Goal: Information Seeking & Learning: Learn about a topic

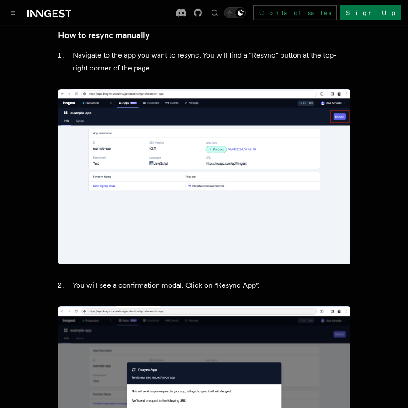
scroll to position [1877, 0]
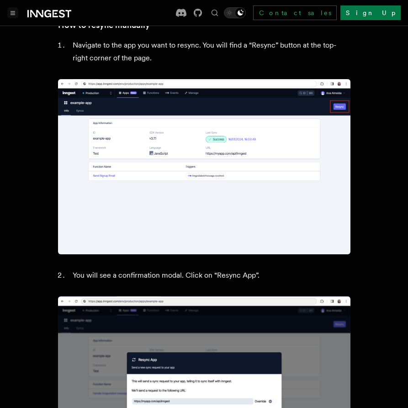
click at [14, 11] on icon "Toggle navigation" at bounding box center [13, 12] width 4 height 3
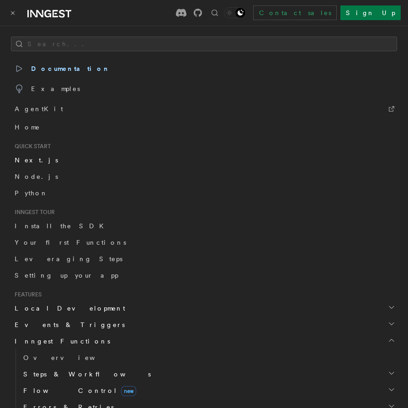
click at [48, 162] on link "Next.js" at bounding box center [204, 160] width 386 height 16
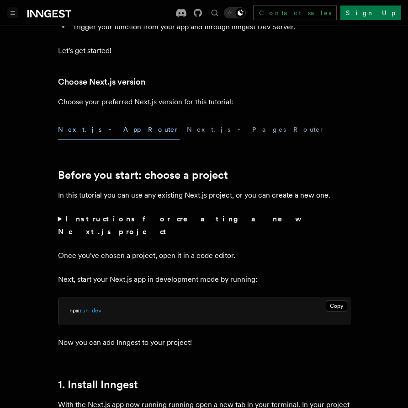
scroll to position [261, 0]
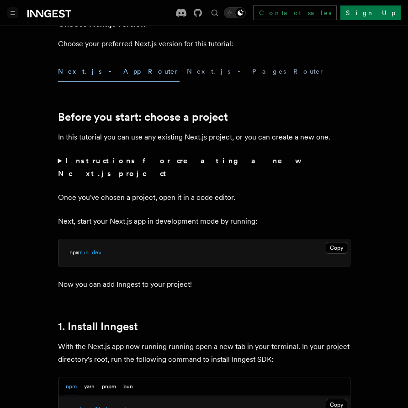
click at [140, 164] on strong "Instructions for creating a new Next.js project" at bounding box center [178, 166] width 241 height 21
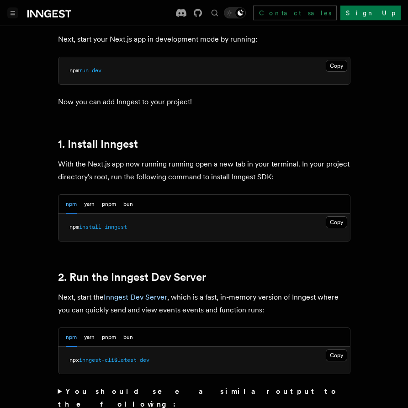
scroll to position [521, 0]
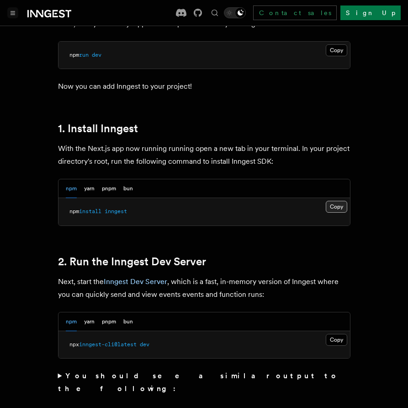
click at [337, 201] on button "Copy Copied" at bounding box center [336, 207] width 21 height 12
click at [112, 179] on button "pnpm" at bounding box center [109, 188] width 14 height 19
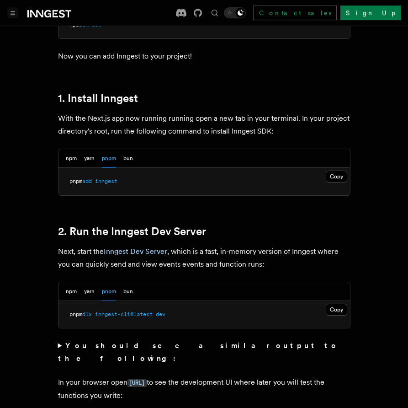
scroll to position [573, 0]
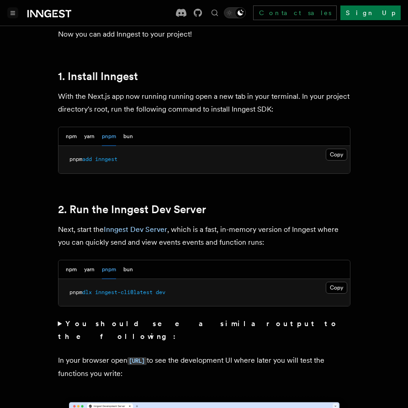
click at [248, 203] on h2 "2. Run the Inngest Dev Server" at bounding box center [204, 209] width 293 height 13
click at [246, 203] on h2 "2. Run the Inngest Dev Server" at bounding box center [204, 209] width 293 height 13
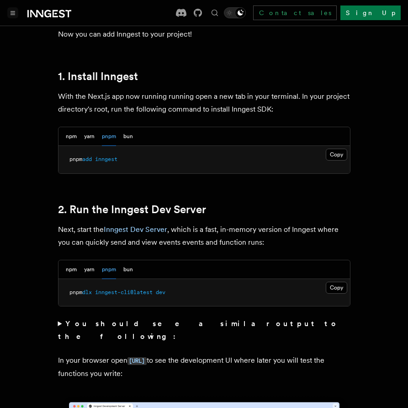
click at [128, 262] on button "bun" at bounding box center [128, 269] width 10 height 19
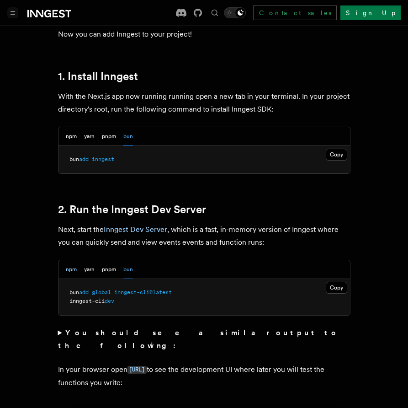
click at [70, 260] on button "npm" at bounding box center [71, 269] width 11 height 19
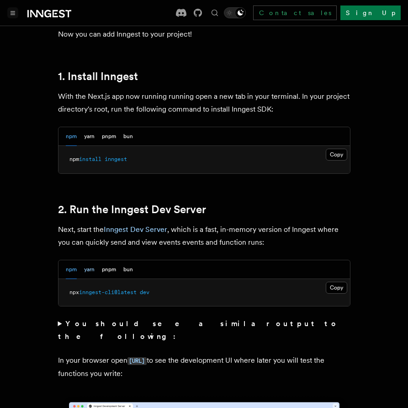
click at [91, 262] on button "yarn" at bounding box center [89, 269] width 11 height 19
click at [108, 262] on button "pnpm" at bounding box center [109, 269] width 14 height 19
click at [75, 260] on button "npm" at bounding box center [71, 269] width 11 height 19
click at [87, 260] on button "yarn" at bounding box center [89, 269] width 11 height 19
click at [105, 260] on button "pnpm" at bounding box center [109, 269] width 14 height 19
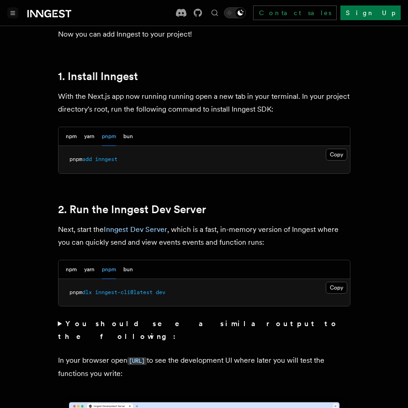
click at [122, 260] on div "npm yarn pnpm bun" at bounding box center [99, 269] width 67 height 19
click at [103, 261] on button "pnpm" at bounding box center [109, 269] width 14 height 19
click at [128, 260] on button "bun" at bounding box center [128, 269] width 10 height 19
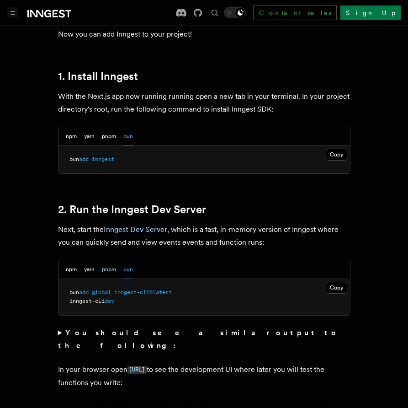
click at [111, 260] on button "pnpm" at bounding box center [109, 269] width 14 height 19
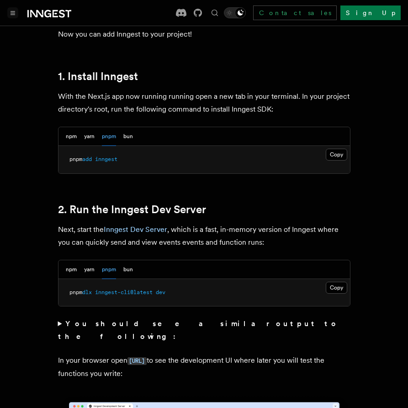
click at [148, 236] on p "Next, start the Inngest Dev Server , which is a fast, in-memory version of Inng…" at bounding box center [204, 236] width 293 height 26
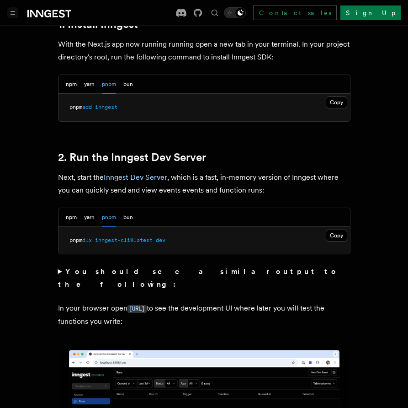
scroll to position [678, 0]
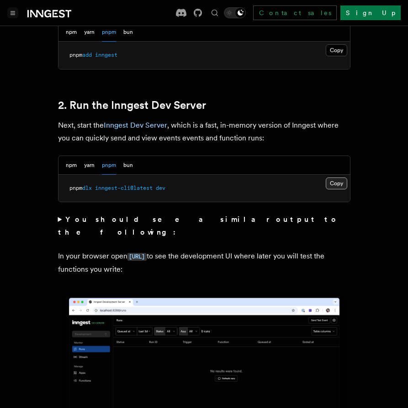
click at [340, 177] on button "Copy Copied" at bounding box center [336, 183] width 21 height 12
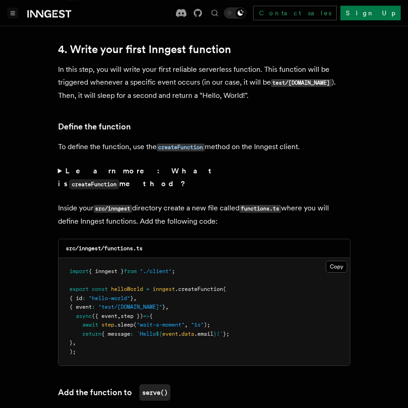
scroll to position [1564, 0]
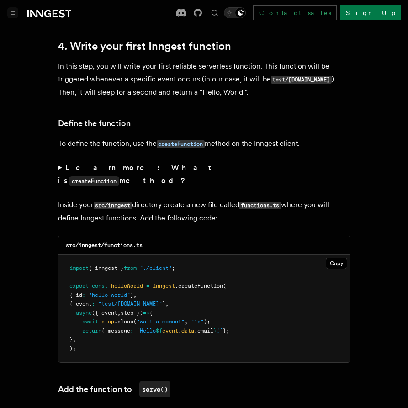
click at [96, 163] on strong "Learn more: What is createFunction method?" at bounding box center [137, 173] width 158 height 21
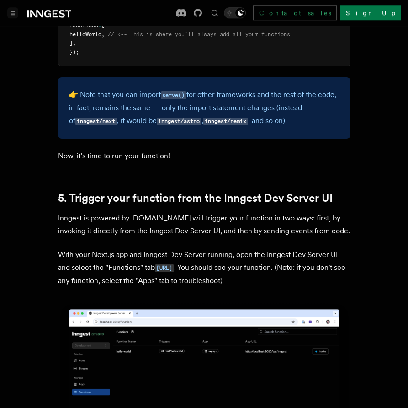
scroll to position [2294, 0]
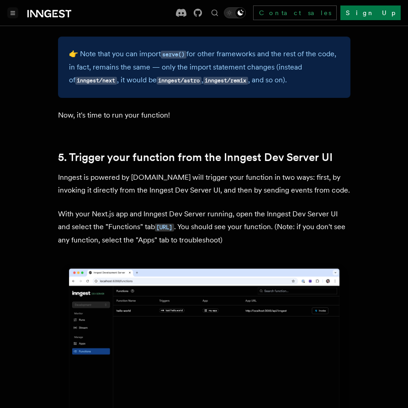
click at [303, 171] on p "Inngest is powered by events.You will trigger your function in two ways: first,…" at bounding box center [204, 184] width 293 height 26
click at [194, 171] on p "Inngest is powered by events.You will trigger your function in two ways: first,…" at bounding box center [204, 184] width 293 height 26
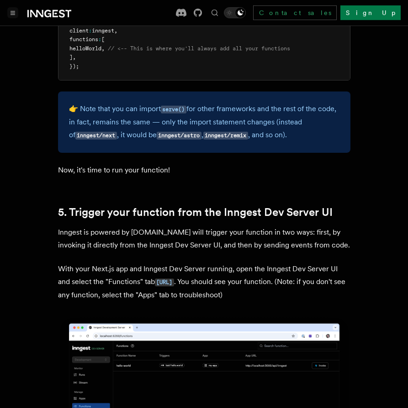
scroll to position [2242, 0]
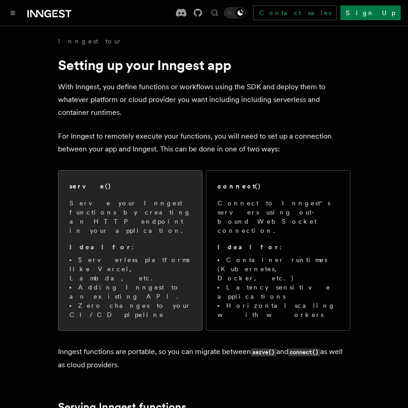
click at [142, 208] on p "Serve your Inngest functions by creating an HTTP endpoint in your application." at bounding box center [131, 216] width 122 height 37
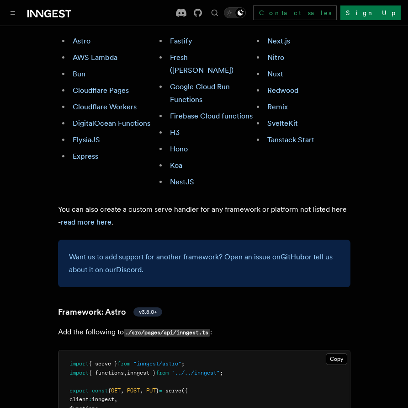
scroll to position [781, 0]
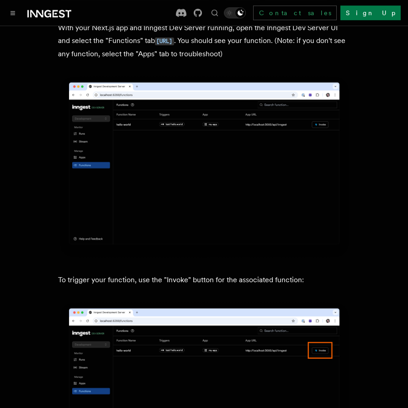
scroll to position [2240, 0]
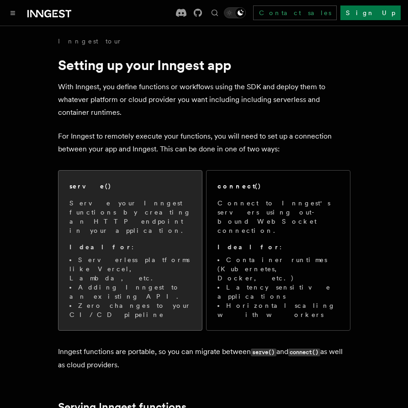
click at [148, 215] on p "Serve your Inngest functions by creating an HTTP endpoint in your application." at bounding box center [131, 216] width 122 height 37
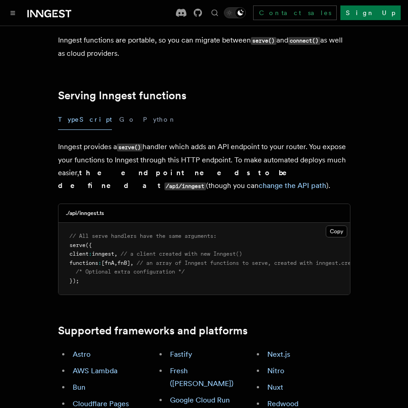
scroll to position [312, 0]
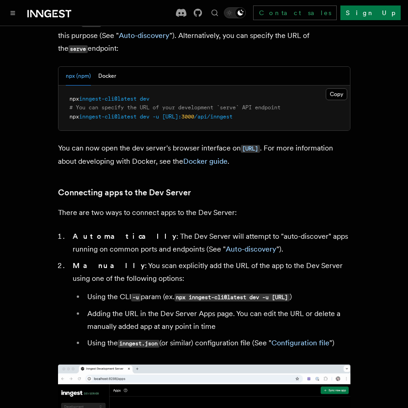
scroll to position [371, 0]
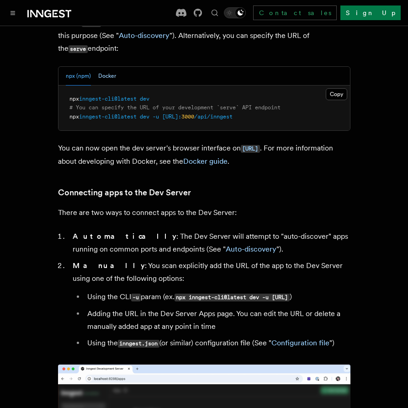
click at [109, 67] on button "Docker" at bounding box center [107, 76] width 18 height 19
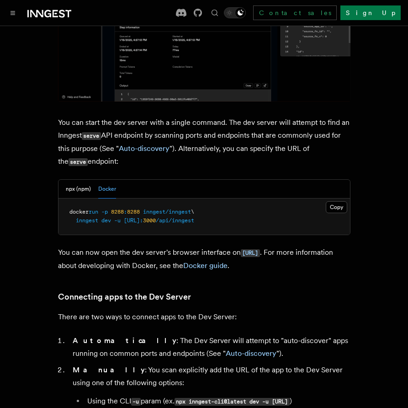
scroll to position [261, 0]
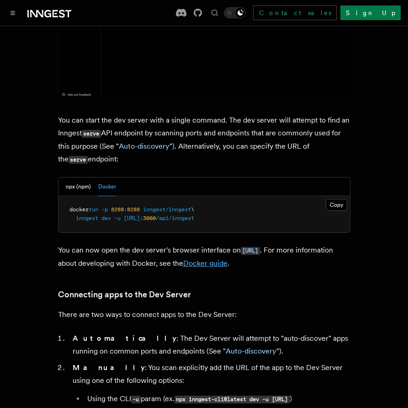
click at [228, 259] on link "Docker guide" at bounding box center [205, 263] width 44 height 9
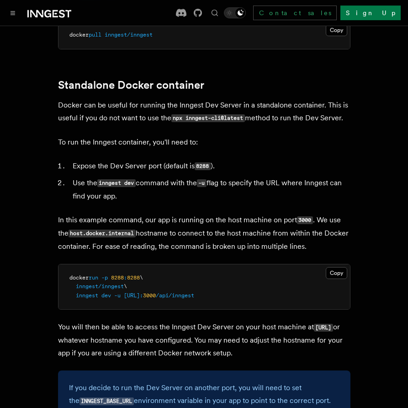
scroll to position [209, 0]
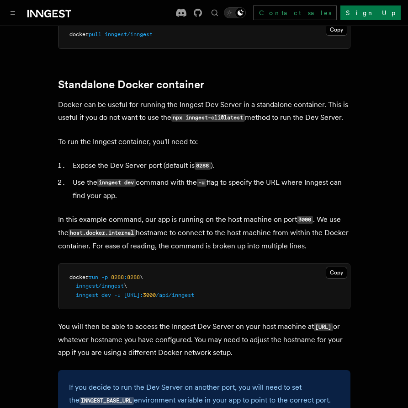
click at [301, 85] on h2 "Standalone Docker container" at bounding box center [204, 84] width 293 height 13
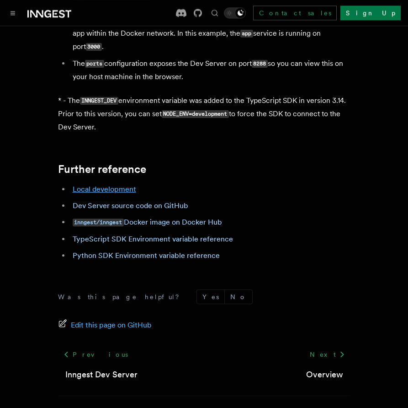
scroll to position [1055, 0]
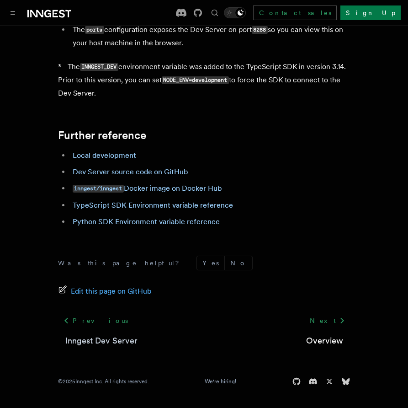
click at [99, 340] on link "Inngest Dev Server" at bounding box center [101, 340] width 72 height 13
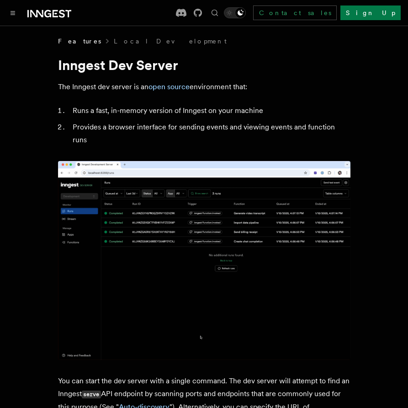
scroll to position [313, 0]
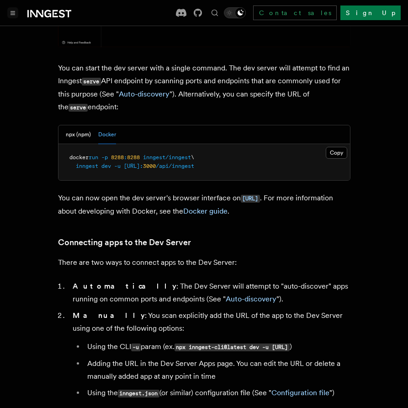
click at [21, 10] on div at bounding box center [39, 12] width 64 height 13
click at [15, 9] on button "Toggle navigation" at bounding box center [12, 12] width 11 height 11
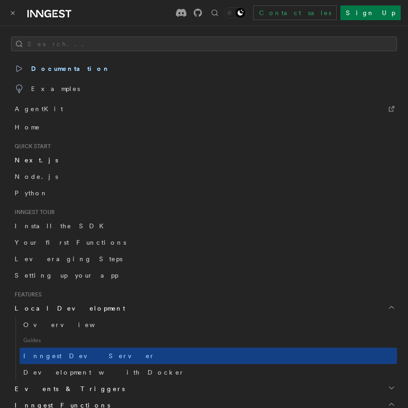
click at [46, 155] on link "Next.js" at bounding box center [204, 160] width 386 height 16
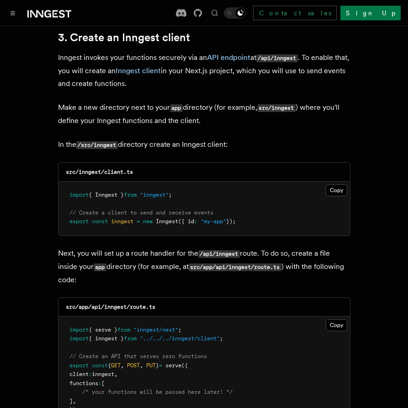
scroll to position [1095, 0]
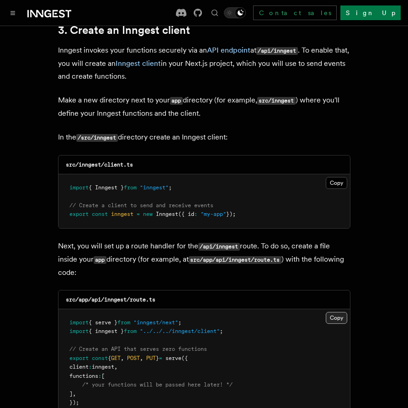
click at [335, 312] on button "Copy Copied" at bounding box center [336, 318] width 21 height 12
click at [336, 177] on button "Copy Copied" at bounding box center [336, 183] width 21 height 12
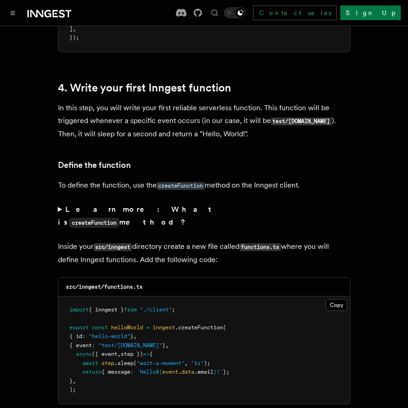
scroll to position [1512, 0]
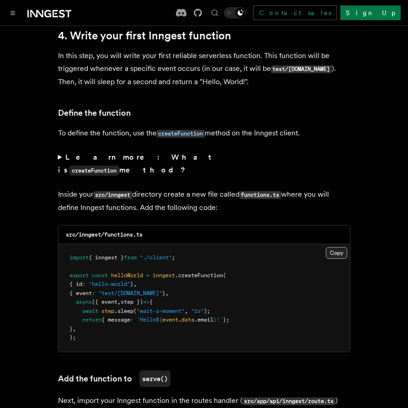
click at [338, 247] on button "Copy Copied" at bounding box center [336, 253] width 21 height 12
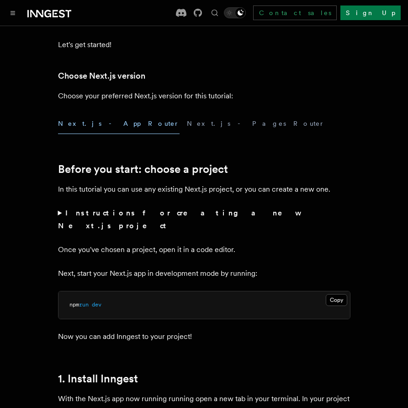
scroll to position [0, 0]
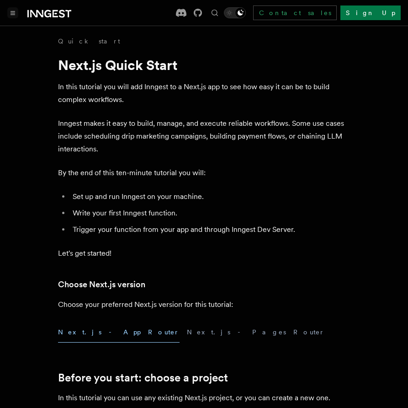
click at [13, 13] on icon "Toggle navigation" at bounding box center [13, 12] width 4 height 3
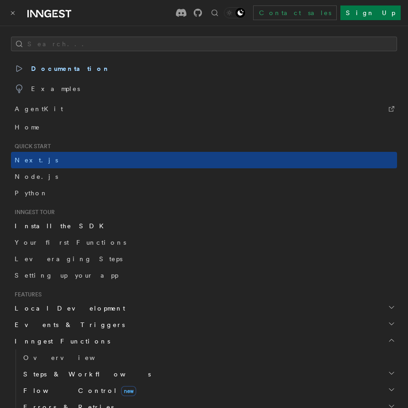
click at [56, 225] on span "Install the SDK" at bounding box center [62, 225] width 95 height 7
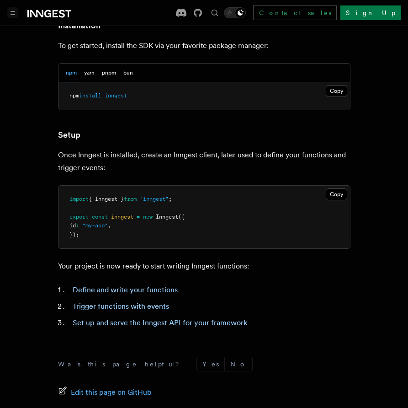
scroll to position [363, 0]
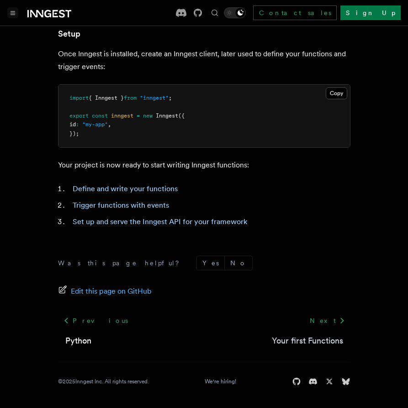
click at [320, 337] on link "Your first Functions" at bounding box center [307, 340] width 71 height 13
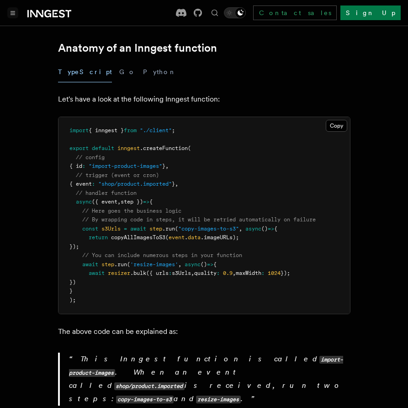
scroll to position [156, 0]
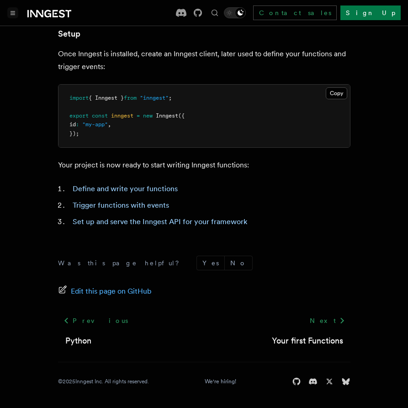
click at [15, 15] on button "Toggle navigation" at bounding box center [12, 12] width 11 height 11
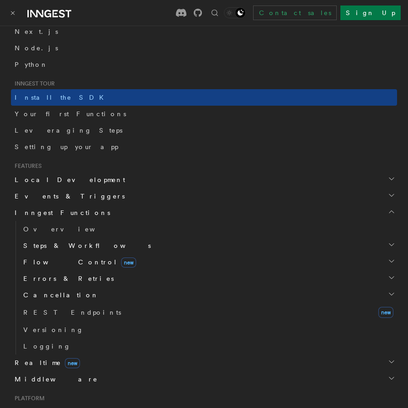
scroll to position [156, 0]
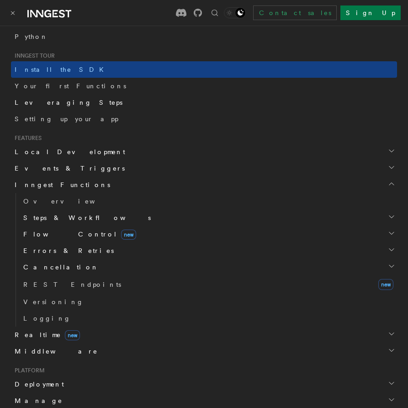
click at [51, 99] on span "Leveraging Steps" at bounding box center [69, 102] width 108 height 7
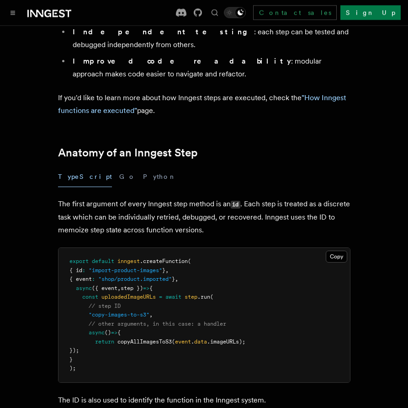
scroll to position [417, 0]
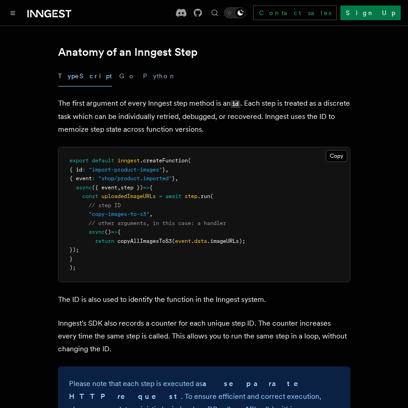
drag, startPoint x: 50, startPoint y: 168, endPoint x: 46, endPoint y: 160, distance: 9.2
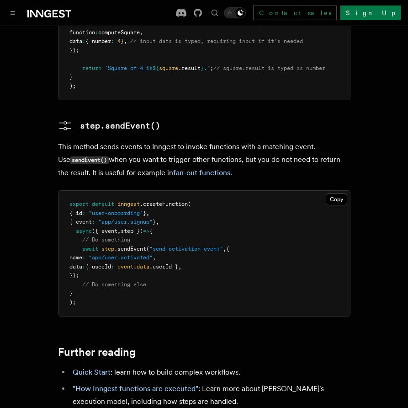
scroll to position [1988, 0]
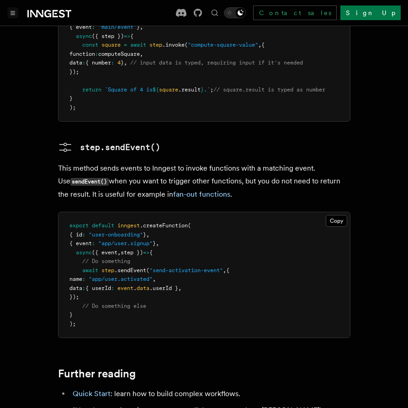
click at [14, 16] on button "Toggle navigation" at bounding box center [12, 12] width 11 height 11
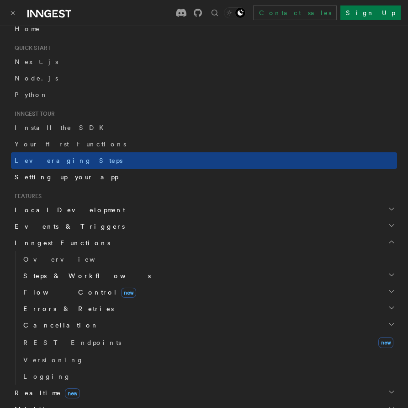
scroll to position [209, 0]
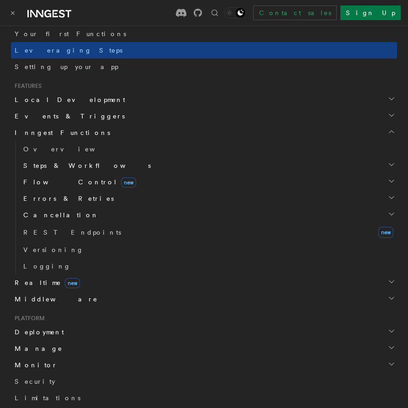
click at [52, 100] on span "Local Development" at bounding box center [68, 99] width 114 height 9
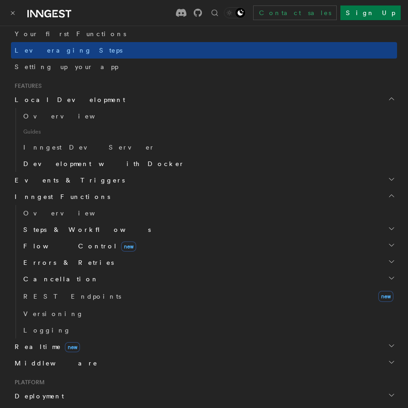
click at [61, 169] on link "Development with Docker" at bounding box center [209, 163] width 378 height 16
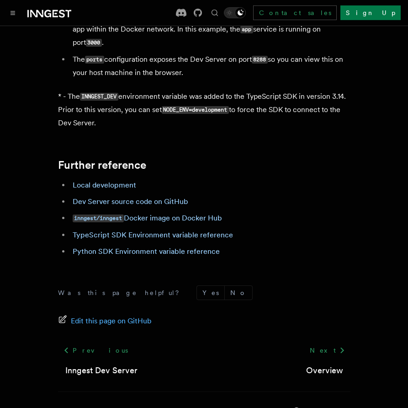
scroll to position [1055, 0]
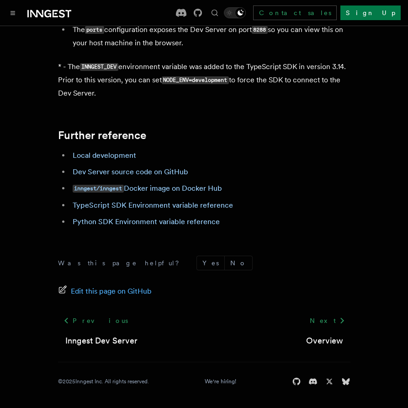
click at [304, 334] on div "Next Overview" at bounding box center [325, 329] width 52 height 35
click at [322, 324] on link "Next" at bounding box center [328, 320] width 46 height 16
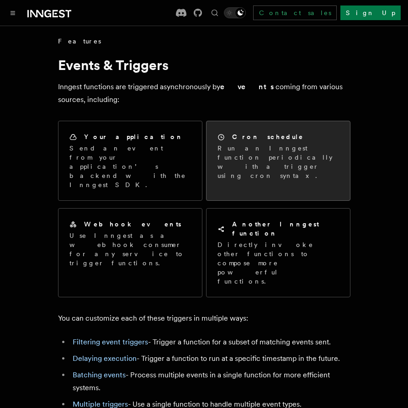
click at [290, 142] on div "Cron schedule Run an Inngest function periodically with a trigger using cron sy…" at bounding box center [279, 156] width 122 height 48
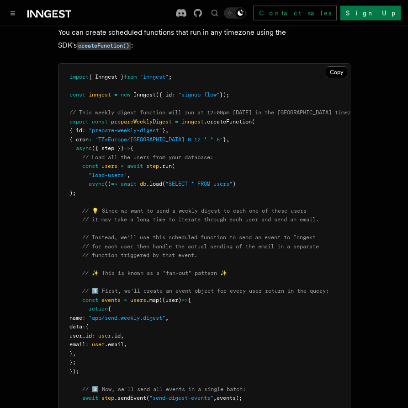
scroll to position [156, 0]
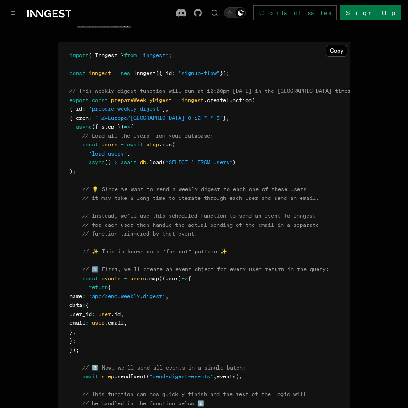
click at [245, 201] on span "// it may take a long time to iterate through each user and send an email." at bounding box center [200, 198] width 237 height 6
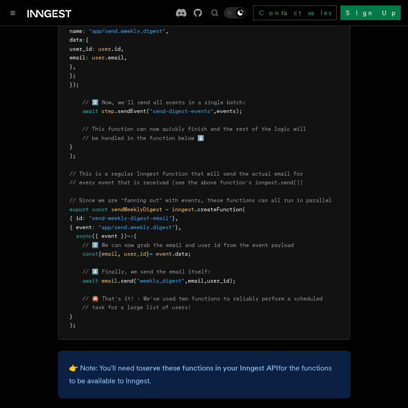
scroll to position [630, 0]
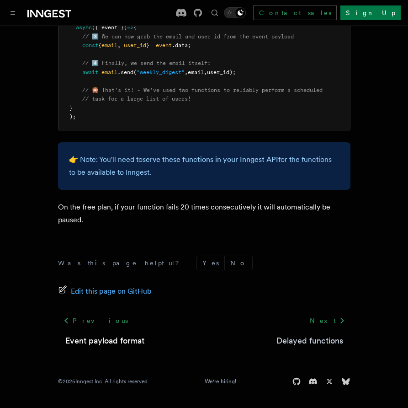
click at [318, 336] on link "Delayed functions" at bounding box center [310, 340] width 67 height 13
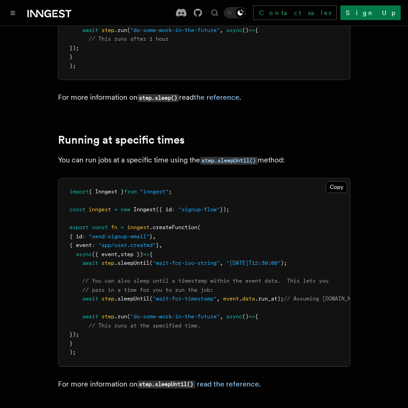
scroll to position [573, 0]
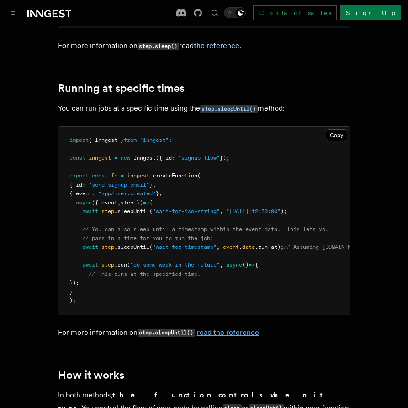
click at [214, 328] on link "read the reference" at bounding box center [228, 332] width 62 height 9
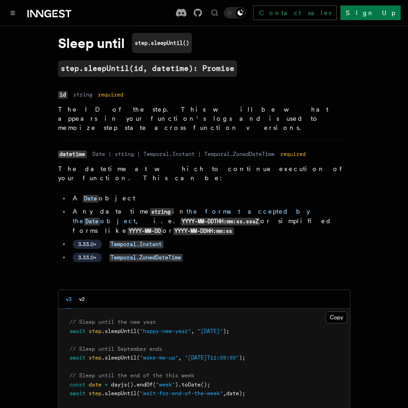
scroll to position [261, 0]
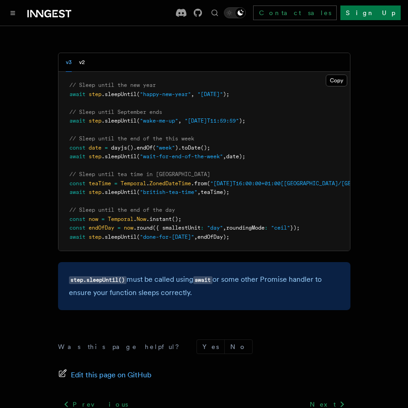
click at [28, 204] on article "References TypeScript SDK Steps Sleep until step.sleepUntil() step.sleepUntil(i…" at bounding box center [204, 134] width 386 height 716
click at [246, 141] on pre "// Sleep until the new year await step .sleepUntil ( "happy-new-year" , "[DATE]…" at bounding box center [205, 161] width 292 height 179
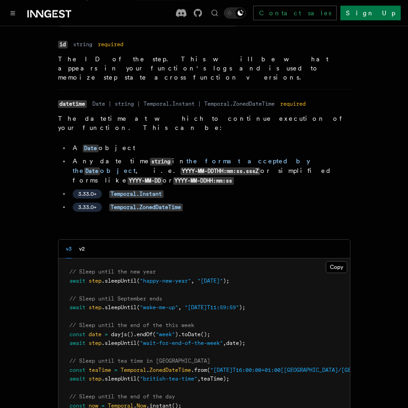
scroll to position [52, 0]
